Goal: Submit feedback/report problem

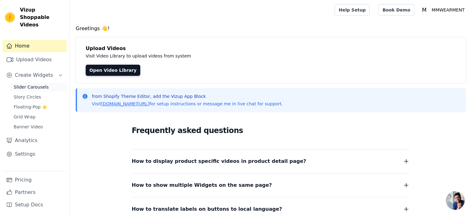
click at [34, 84] on span "Slider Carousels" at bounding box center [31, 87] width 35 height 6
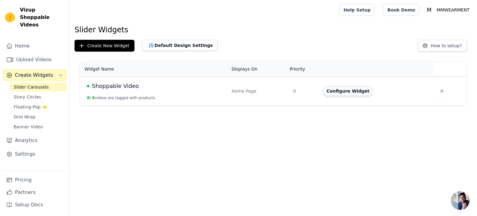
click at [350, 92] on button "Configure Widget" at bounding box center [348, 91] width 50 height 10
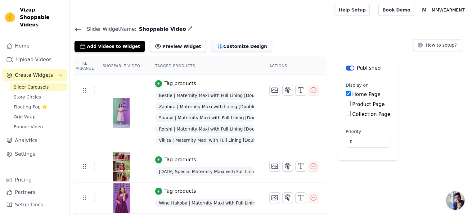
click at [222, 44] on button "Customize Design" at bounding box center [241, 46] width 61 height 11
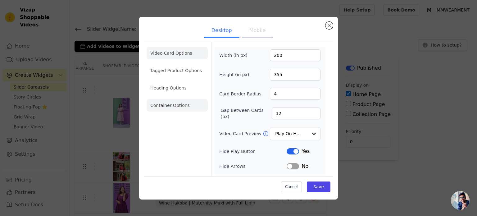
click at [181, 103] on li "Container Options" at bounding box center [177, 105] width 61 height 12
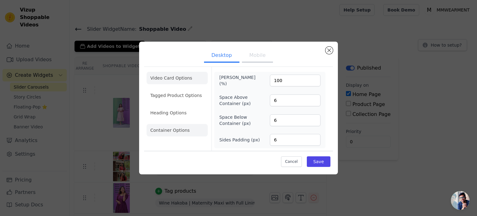
click at [176, 89] on li "Video Card Options" at bounding box center [177, 95] width 61 height 12
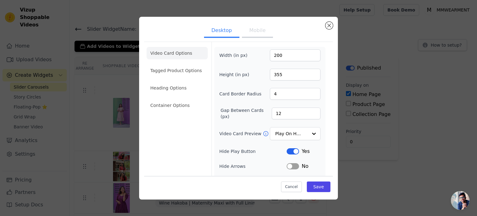
click at [96, 11] on div "Desktop Mobile Video Card Options Tagged Product Options Heading Options Contai…" at bounding box center [238, 108] width 457 height 203
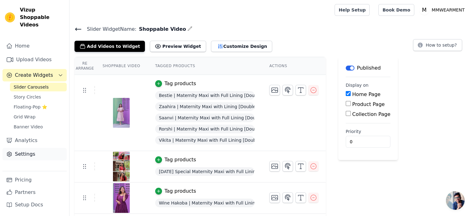
click at [27, 148] on link "Settings" at bounding box center [34, 154] width 64 height 12
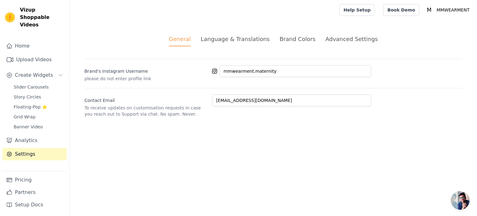
click at [342, 39] on div "Advanced Settings" at bounding box center [352, 39] width 52 height 8
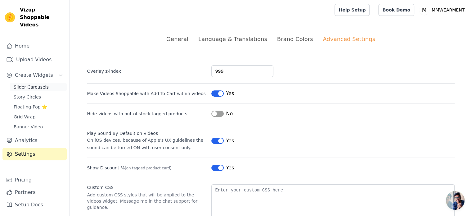
click at [34, 84] on span "Slider Carousels" at bounding box center [31, 87] width 35 height 6
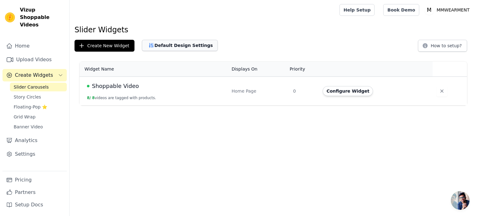
click at [173, 44] on button "Default Design Settings" at bounding box center [180, 45] width 76 height 11
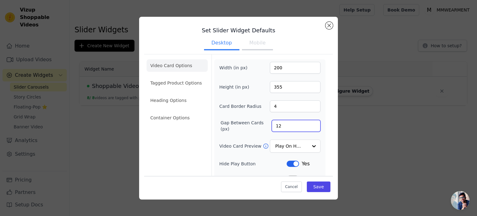
click at [278, 126] on input "12" at bounding box center [296, 126] width 49 height 12
click at [463, 205] on span "Open chat" at bounding box center [460, 200] width 19 height 19
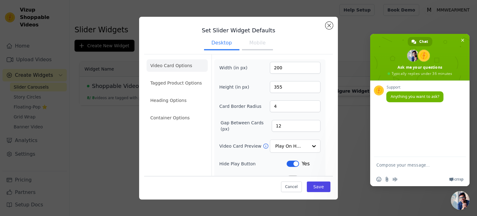
click at [393, 165] on textarea "Compose your message..." at bounding box center [413, 165] width 75 height 16
type textarea "hi"
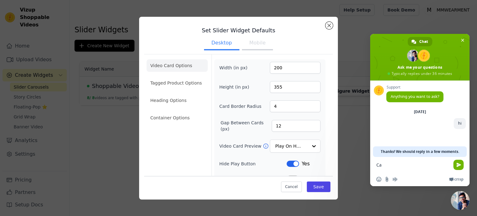
type textarea "C"
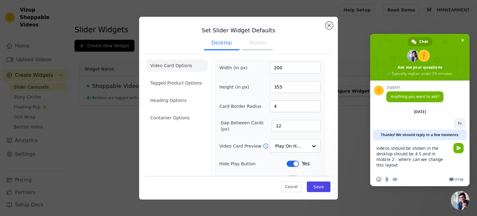
type textarea "videos should be shown in the desktop should be 4.5 and in mobile 2 - where can…"
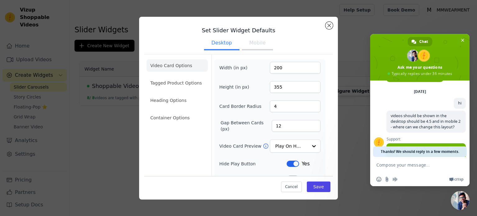
scroll to position [73, 0]
